Goal: Task Accomplishment & Management: Manage account settings

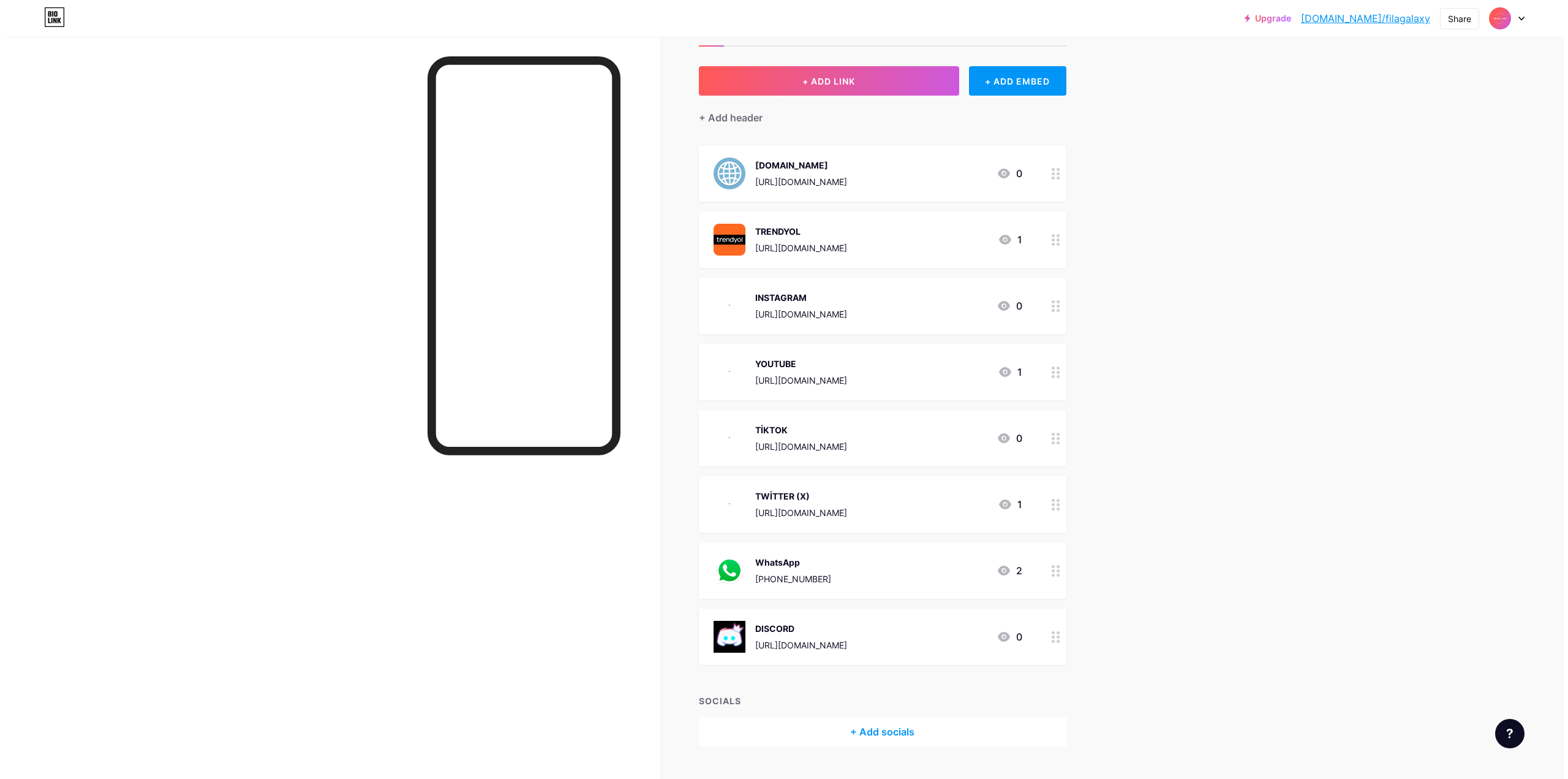
scroll to position [76, 0]
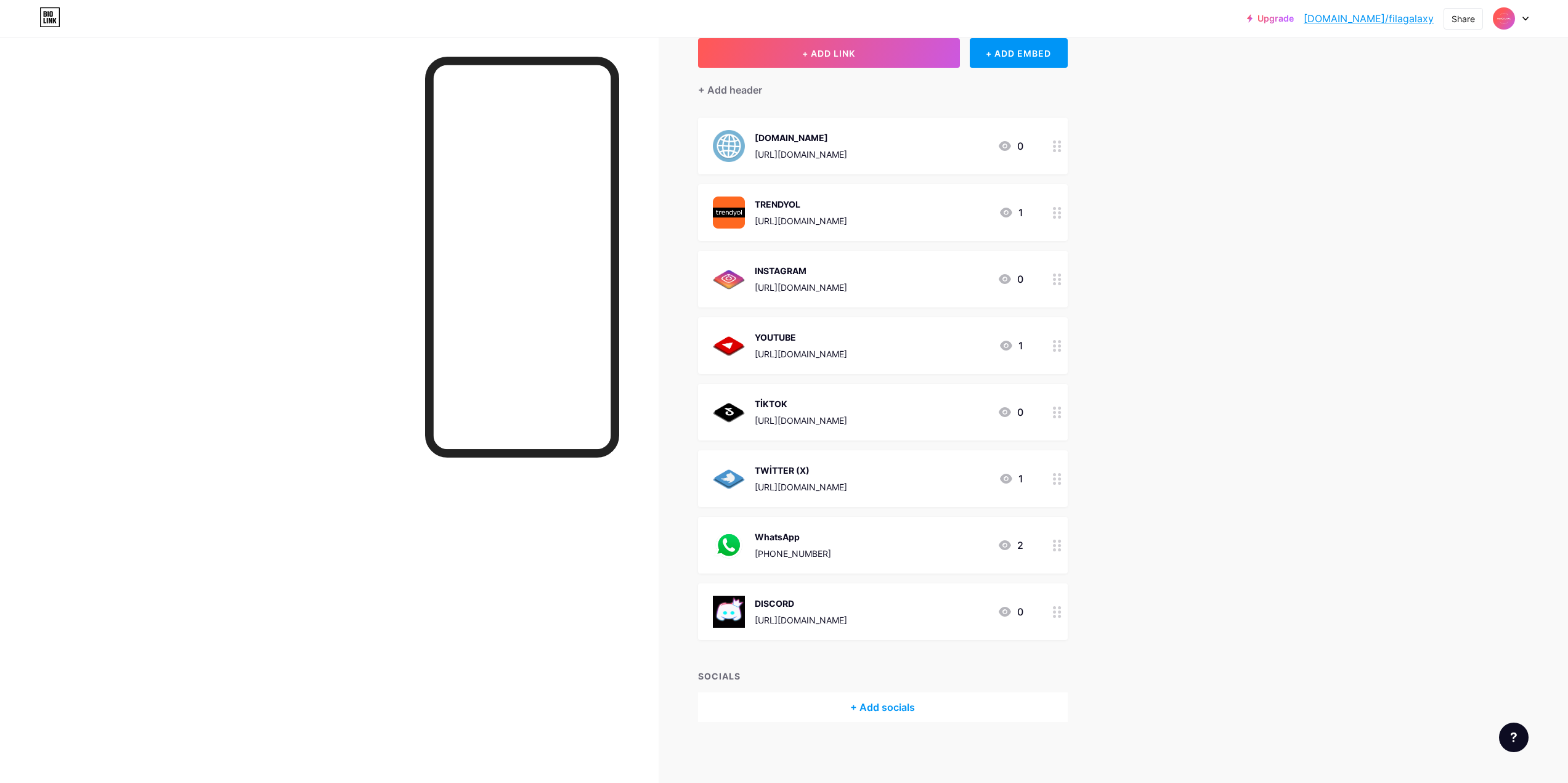
click at [937, 548] on div "WhatsApp [PHONE_NUMBER] 2" at bounding box center [868, 545] width 310 height 32
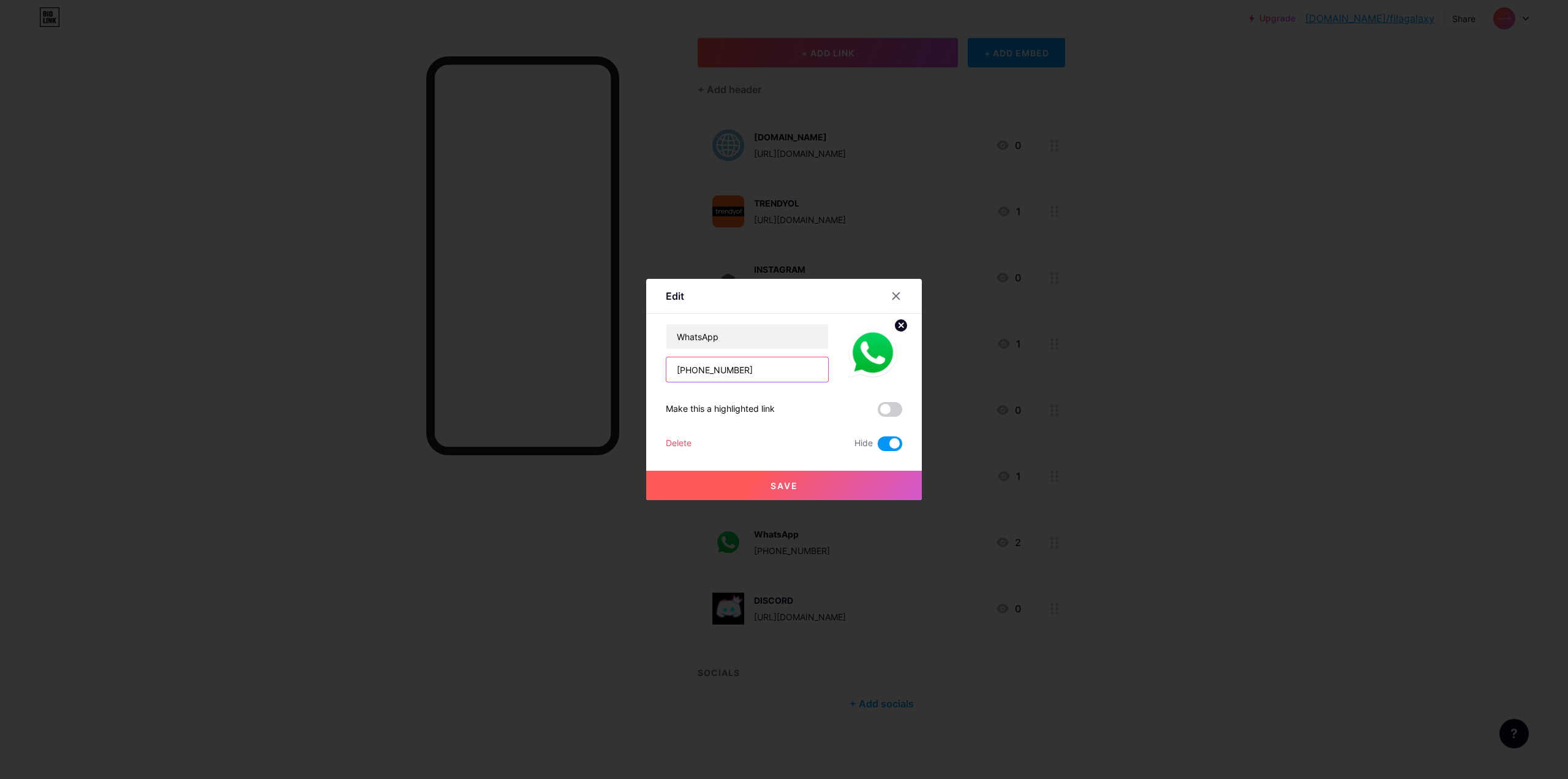
drag, startPoint x: 785, startPoint y: 374, endPoint x: 595, endPoint y: 361, distance: 190.4
click at [595, 361] on div "Edit Content YouTube Play YouTube video without leaving your page. ADD Vimeo Pl…" at bounding box center [784, 390] width 1568 height 779
paste input "[URL][DOMAIN_NAME]"
type input "[URL][DOMAIN_NAME]"
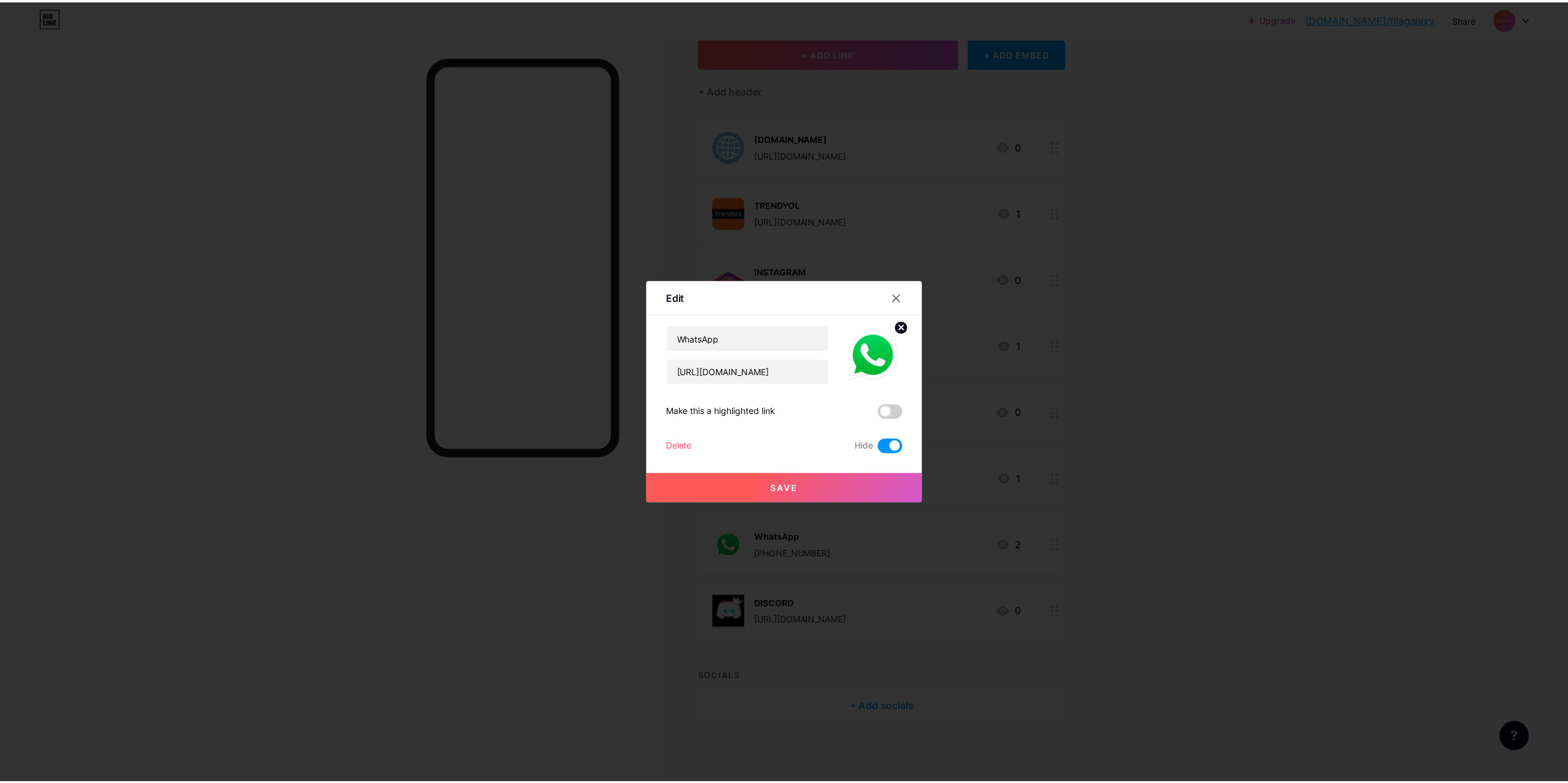
scroll to position [0, 0]
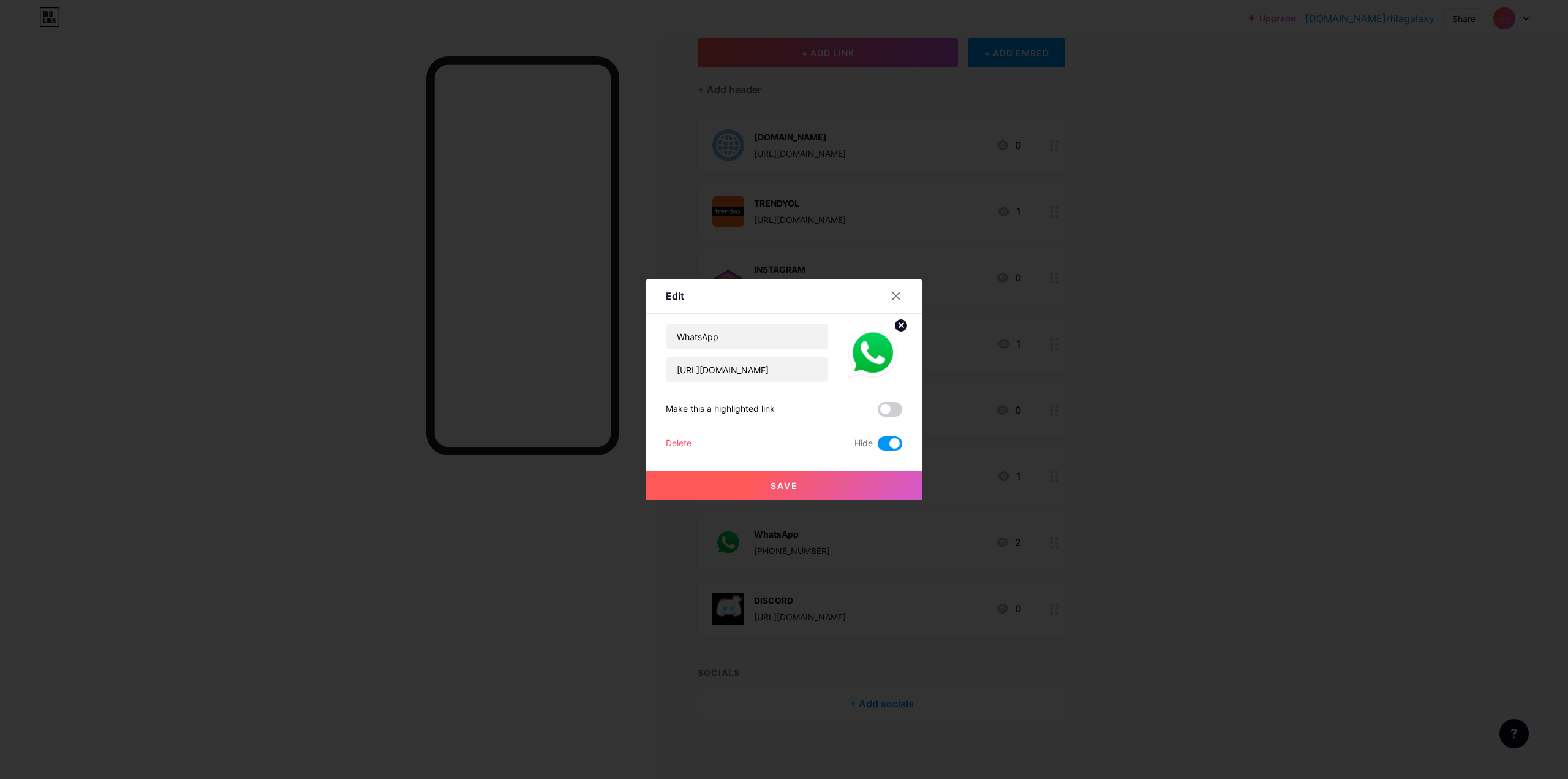
click at [789, 481] on span "Save" at bounding box center [784, 486] width 28 height 10
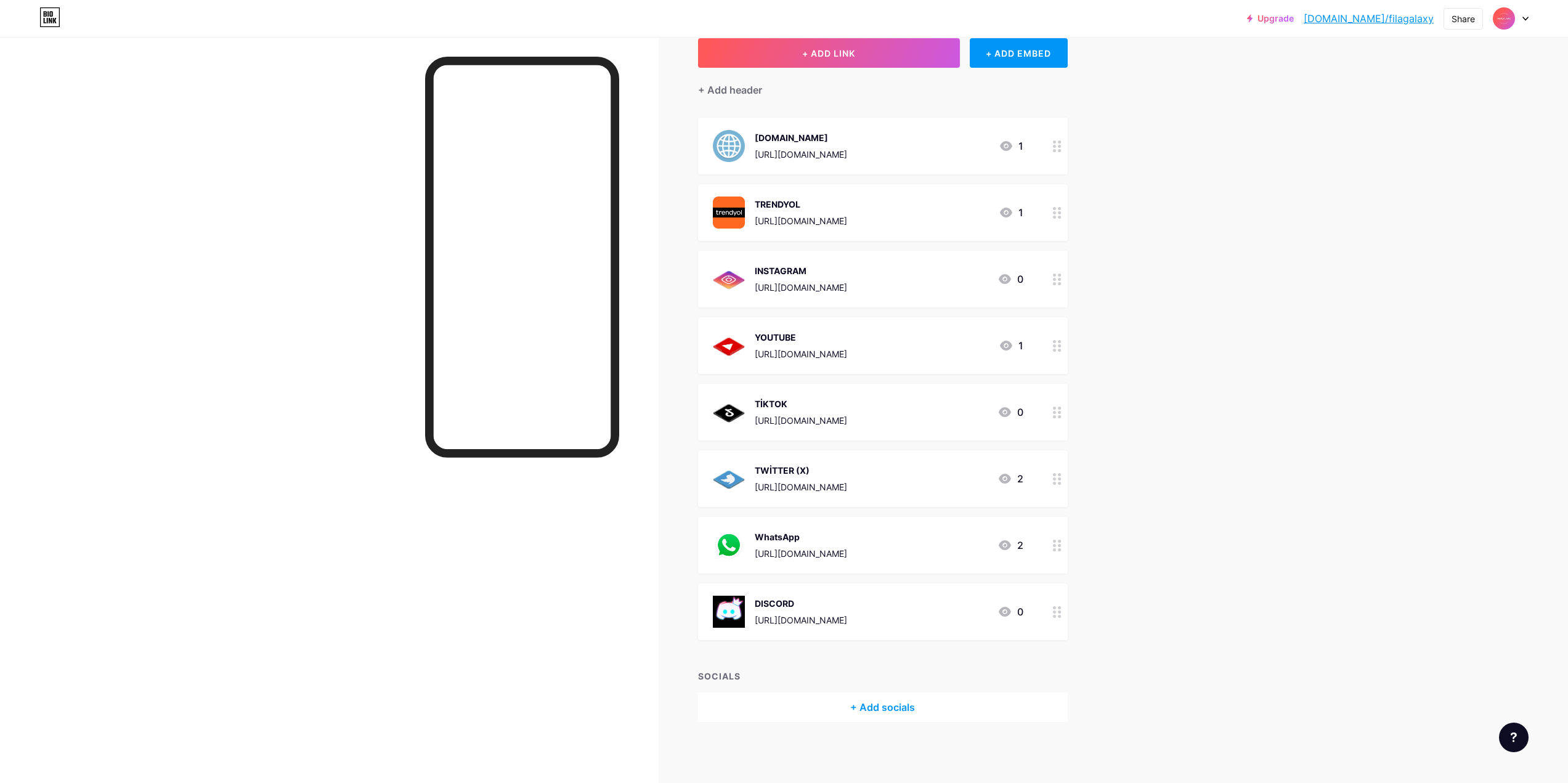
click at [962, 562] on div "WhatsApp [URL][DOMAIN_NAME] 2" at bounding box center [883, 545] width 370 height 57
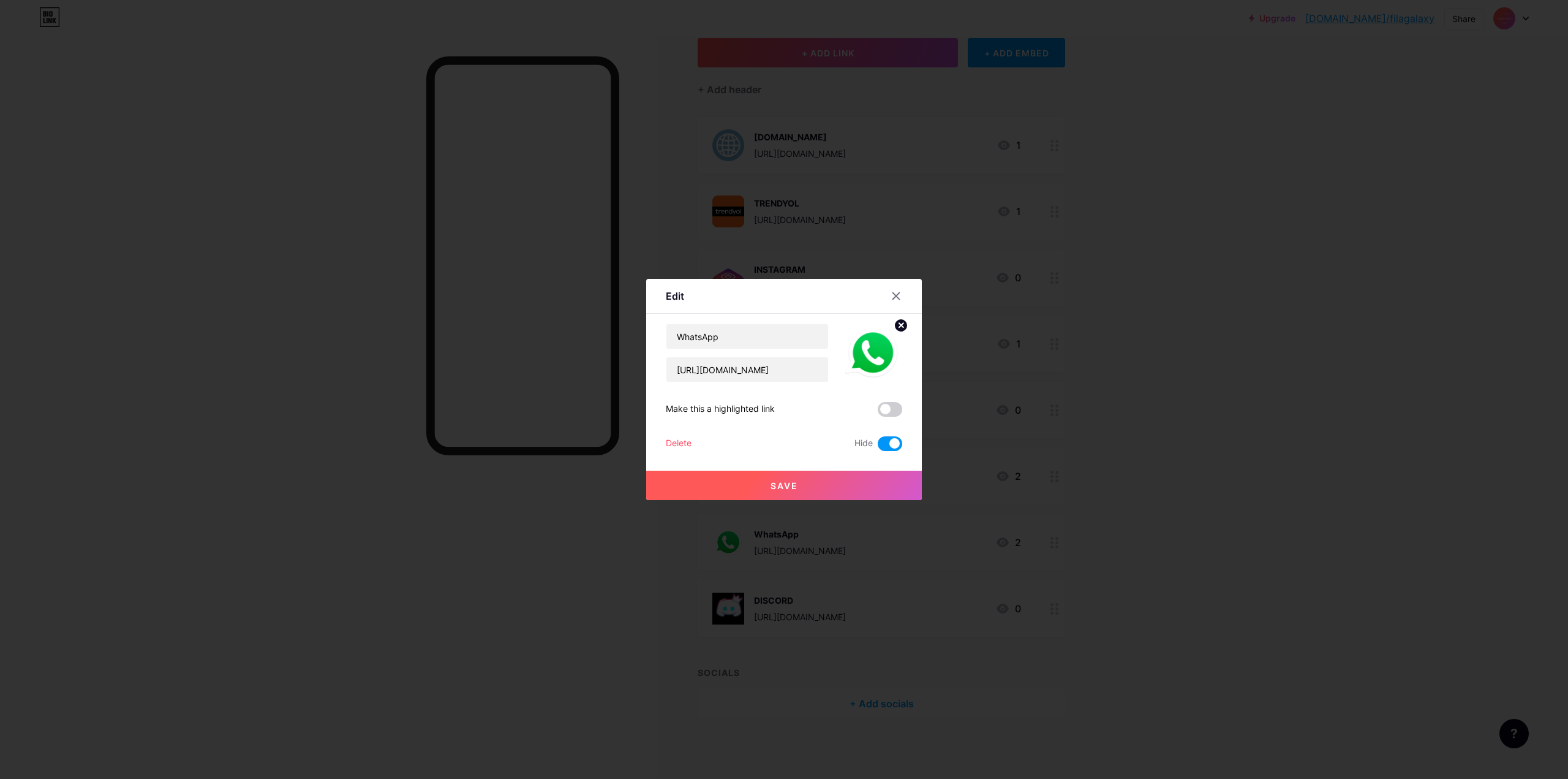
click at [890, 445] on span at bounding box center [890, 443] width 25 height 15
click at [878, 447] on input "checkbox" at bounding box center [878, 447] width 0 height 0
click at [848, 487] on button "Save" at bounding box center [784, 485] width 276 height 30
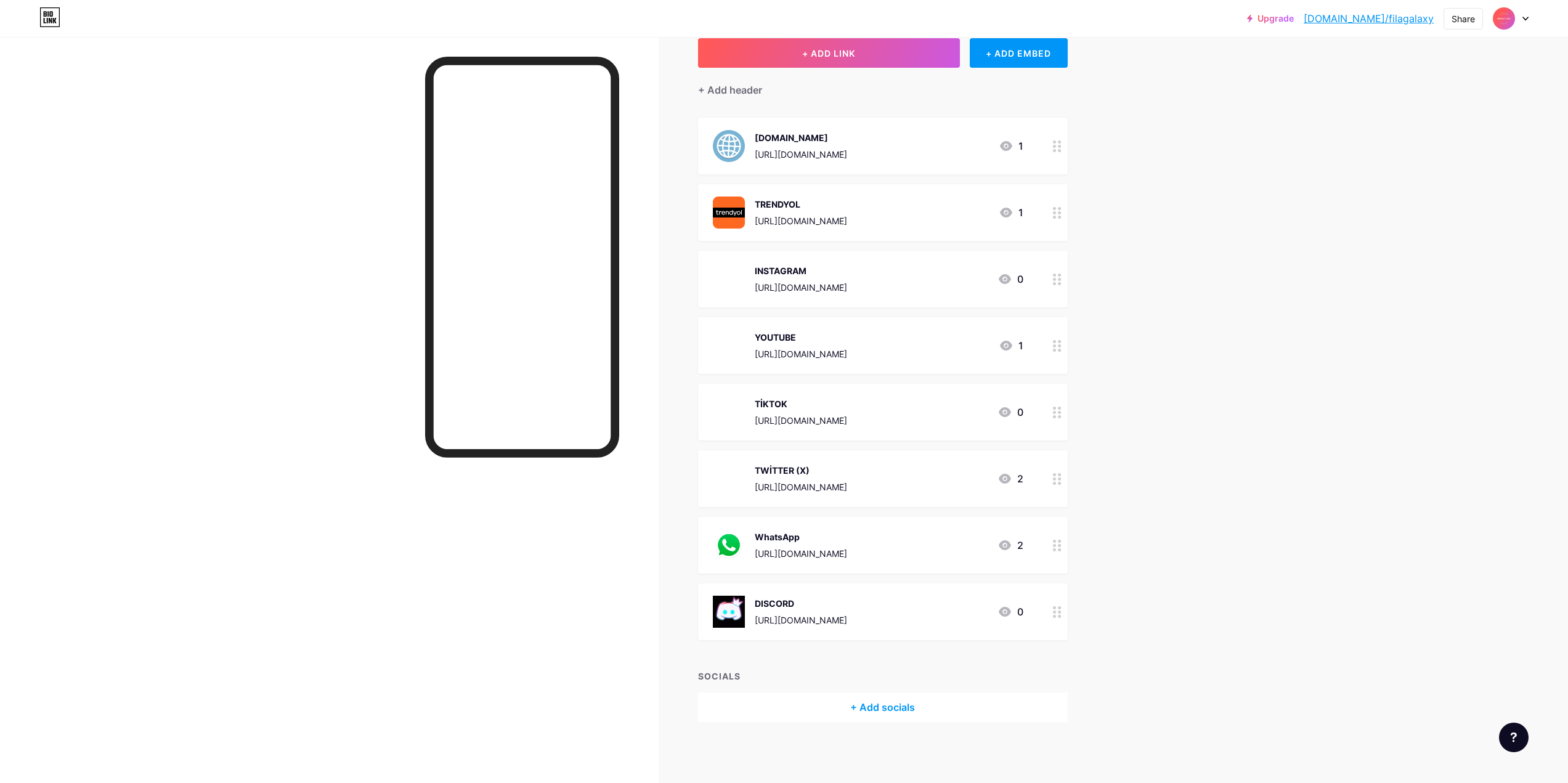
click at [558, 530] on div at bounding box center [522, 438] width 194 height 763
click at [1391, 23] on link "[DOMAIN_NAME]/filagalaxy" at bounding box center [1368, 18] width 130 height 15
